Goal: Task Accomplishment & Management: Complete application form

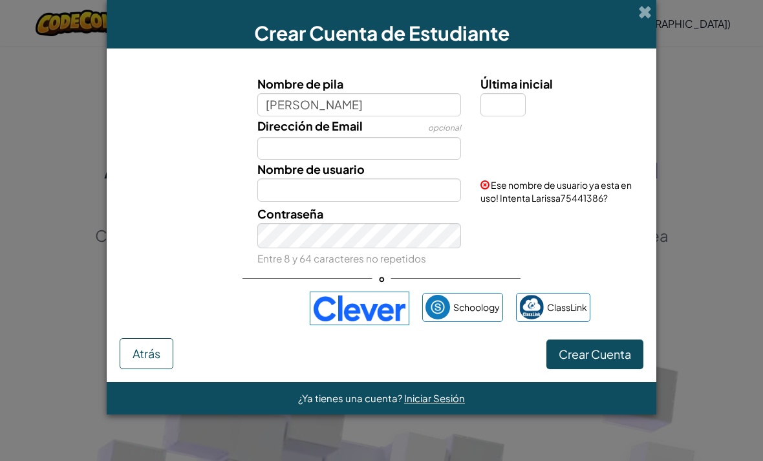
type input "[PERSON_NAME]"
click at [283, 135] on label "Dirección de Email" at bounding box center [309, 125] width 105 height 19
click at [283, 140] on input "Dirección de Email" at bounding box center [359, 148] width 204 height 23
type input "[PERSON_NAME]"
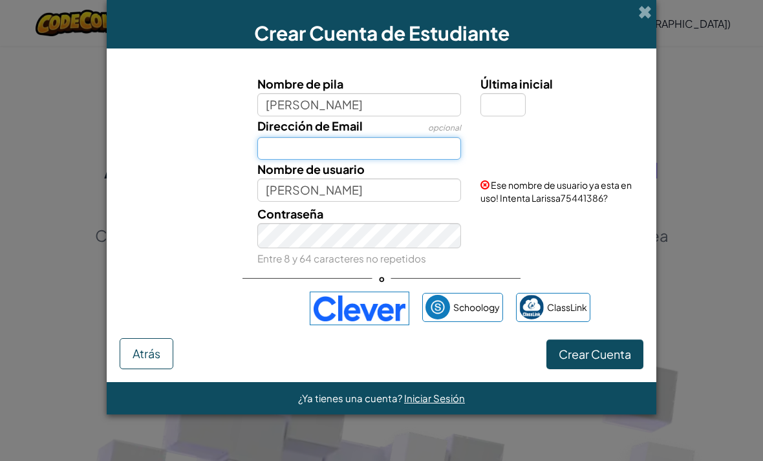
click at [287, 151] on input "Dirección de Email" at bounding box center [359, 148] width 204 height 23
type input "[PERSON_NAME][EMAIL_ADDRESS][DOMAIN_NAME]"
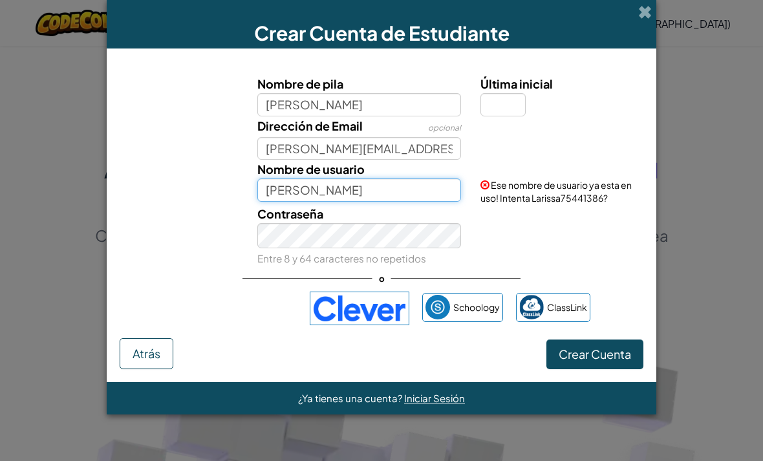
click at [432, 201] on input "[PERSON_NAME]" at bounding box center [359, 190] width 204 height 23
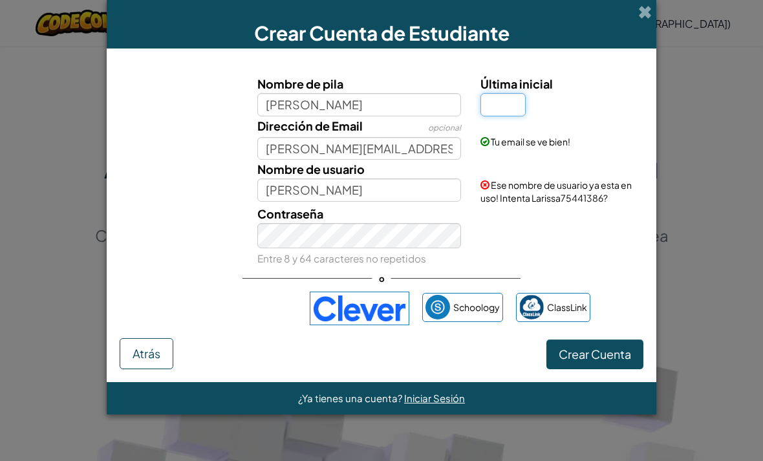
click at [505, 108] on input "Última inicial" at bounding box center [503, 104] width 45 height 23
type input "J"
type input "a"
type input "J"
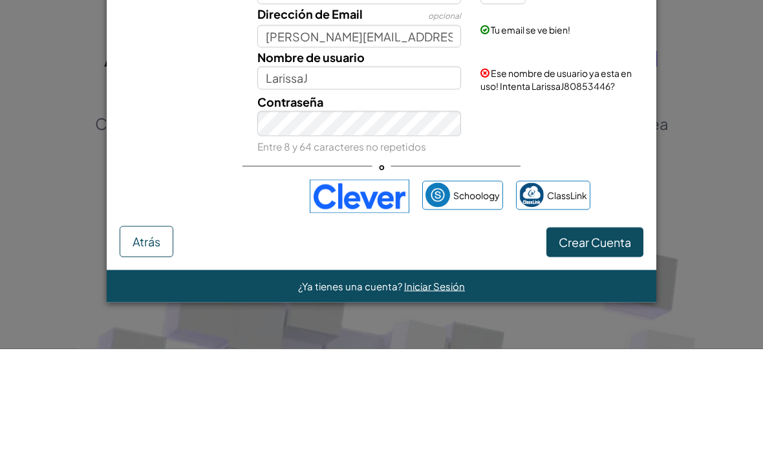
click at [609, 204] on div "Contraseña Entre 8 y 64 caracteres no repetidos" at bounding box center [381, 235] width 537 height 63
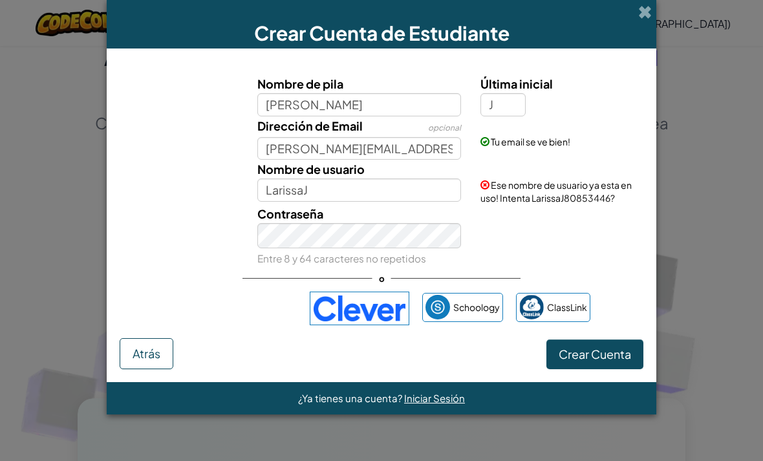
click at [600, 352] on button "Crear Cuenta" at bounding box center [595, 355] width 97 height 30
click at [386, 202] on input "LarissaJ" at bounding box center [359, 190] width 204 height 23
click at [383, 201] on input "LarissaJ" at bounding box center [359, 190] width 204 height 23
click at [607, 369] on button "Crear Cuenta" at bounding box center [595, 355] width 97 height 30
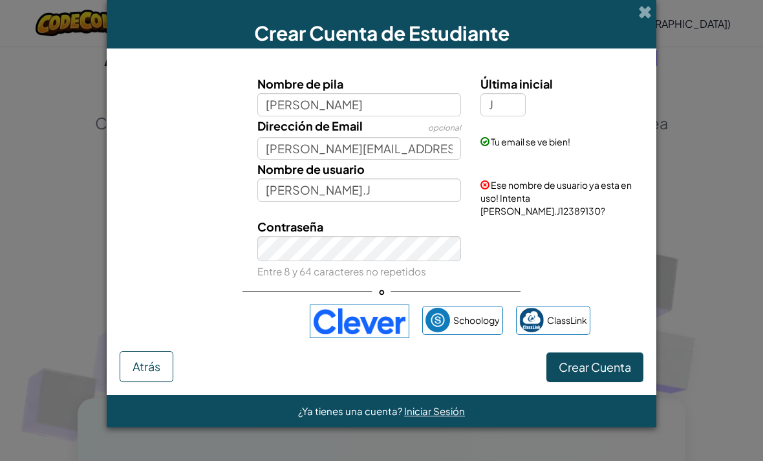
click at [569, 217] on div "Contraseña Entre 8 y 64 caracteres no repetidos" at bounding box center [381, 248] width 537 height 63
click at [580, 203] on span "Ese nombre de usuario ya esta en uso! Intenta [PERSON_NAME].J12389130?" at bounding box center [556, 198] width 151 height 38
click at [310, 192] on input "[PERSON_NAME].J" at bounding box center [359, 190] width 204 height 23
click at [364, 202] on input "[PERSON_NAME].J" at bounding box center [359, 190] width 204 height 23
click at [603, 365] on button "Crear Cuenta" at bounding box center [595, 368] width 97 height 30
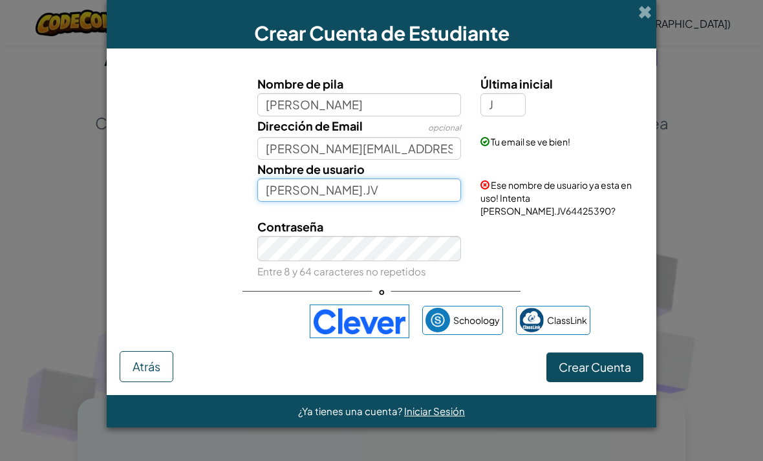
click at [283, 199] on input "[PERSON_NAME].JV" at bounding box center [359, 190] width 204 height 23
type input "Larissaaa.JV"
click at [629, 366] on button "Crear Cuenta" at bounding box center [595, 368] width 97 height 30
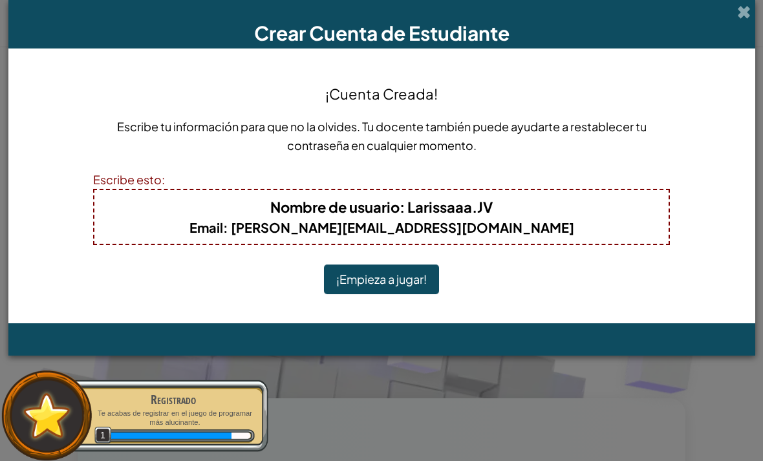
click at [393, 283] on button "¡Empieza a jugar!" at bounding box center [381, 280] width 115 height 30
